Goal: Task Accomplishment & Management: Manage account settings

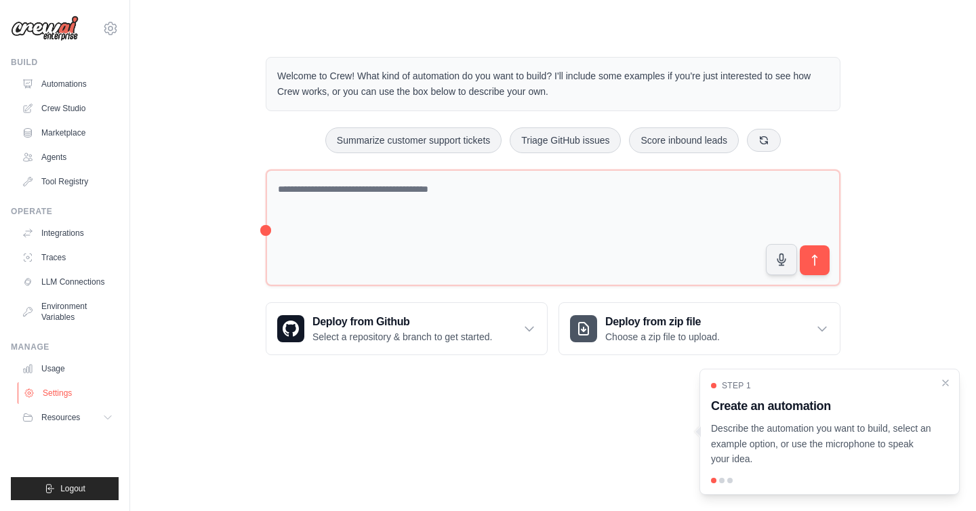
click at [56, 394] on link "Settings" at bounding box center [69, 393] width 102 height 22
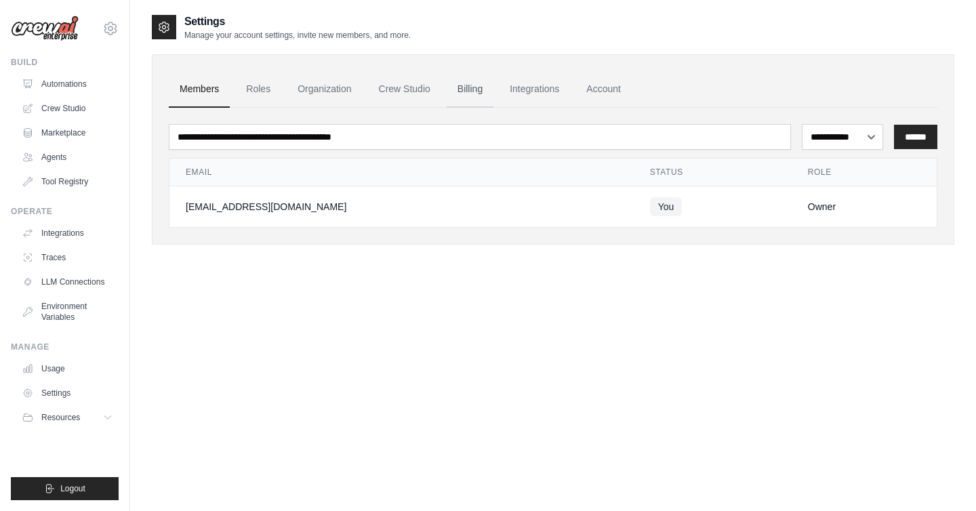
click at [455, 85] on link "Billing" at bounding box center [470, 89] width 47 height 37
